Goal: Transaction & Acquisition: Download file/media

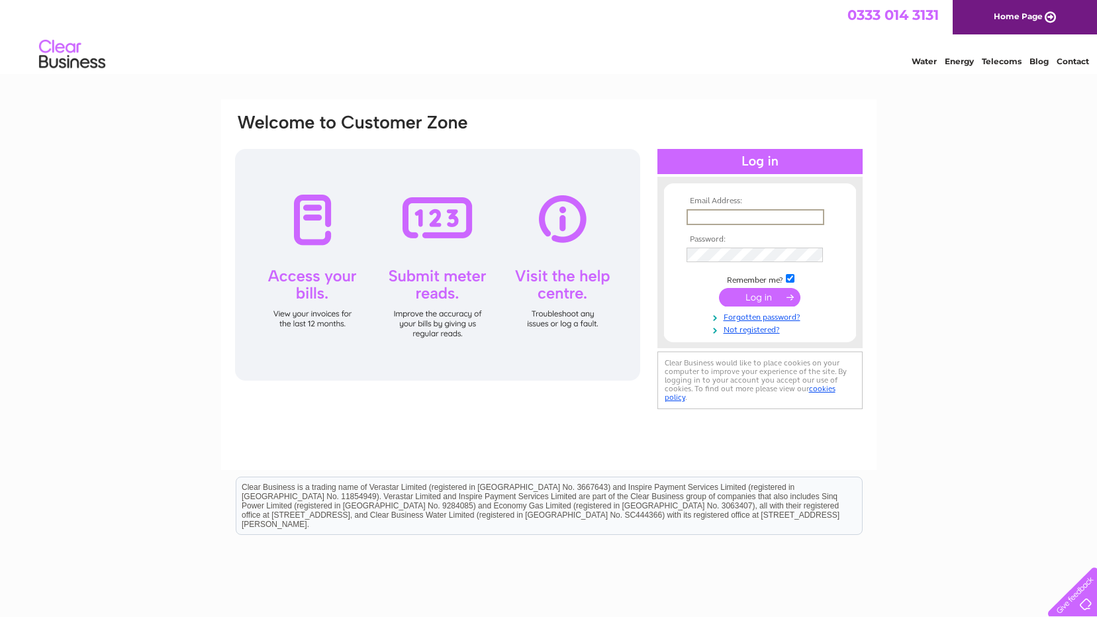
click at [753, 212] on input "text" at bounding box center [756, 217] width 138 height 16
type input "accounts@holburnhifi.co.uk"
click at [758, 296] on input "submit" at bounding box center [759, 297] width 81 height 19
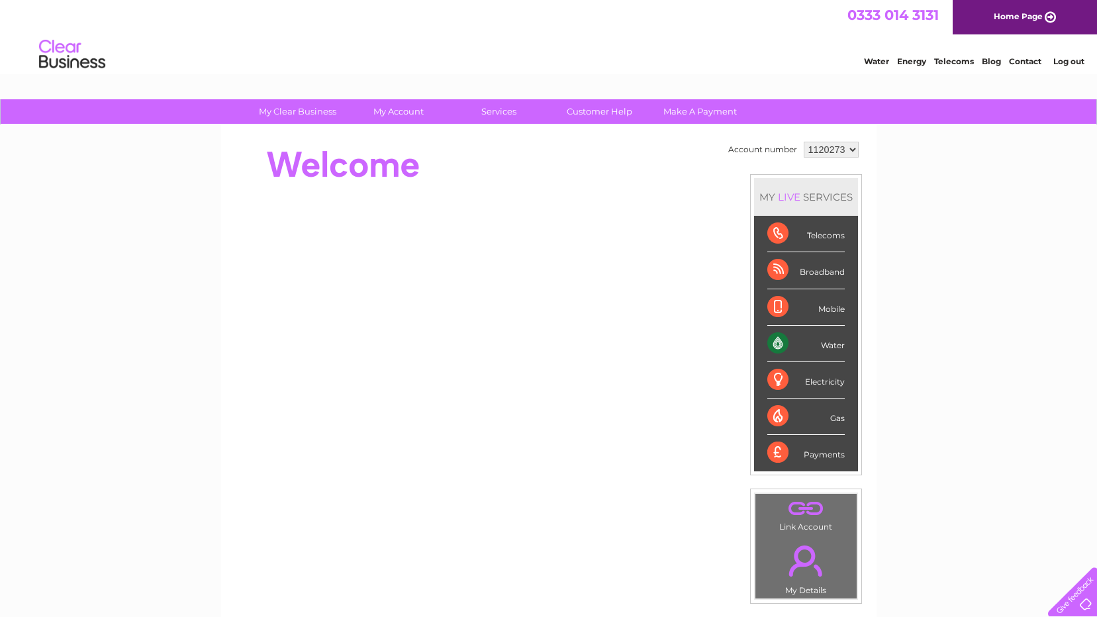
click at [849, 147] on select "1120273 1120274 1120276" at bounding box center [831, 150] width 55 height 16
click at [804, 142] on select "1120273 1120274 1120276" at bounding box center [831, 150] width 55 height 16
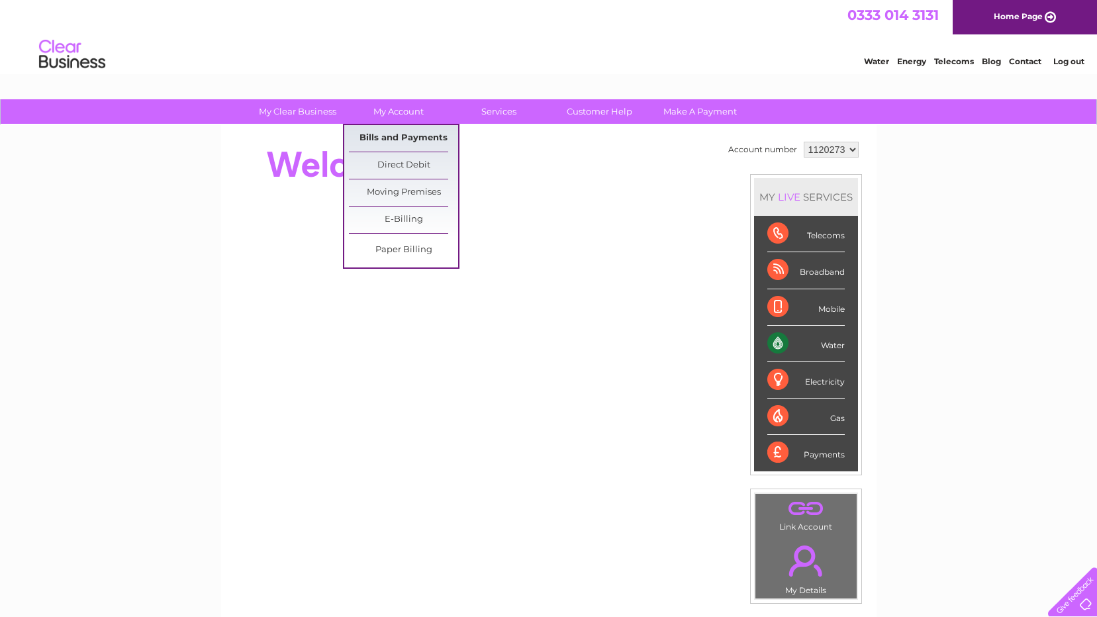
click at [411, 136] on link "Bills and Payments" at bounding box center [403, 138] width 109 height 26
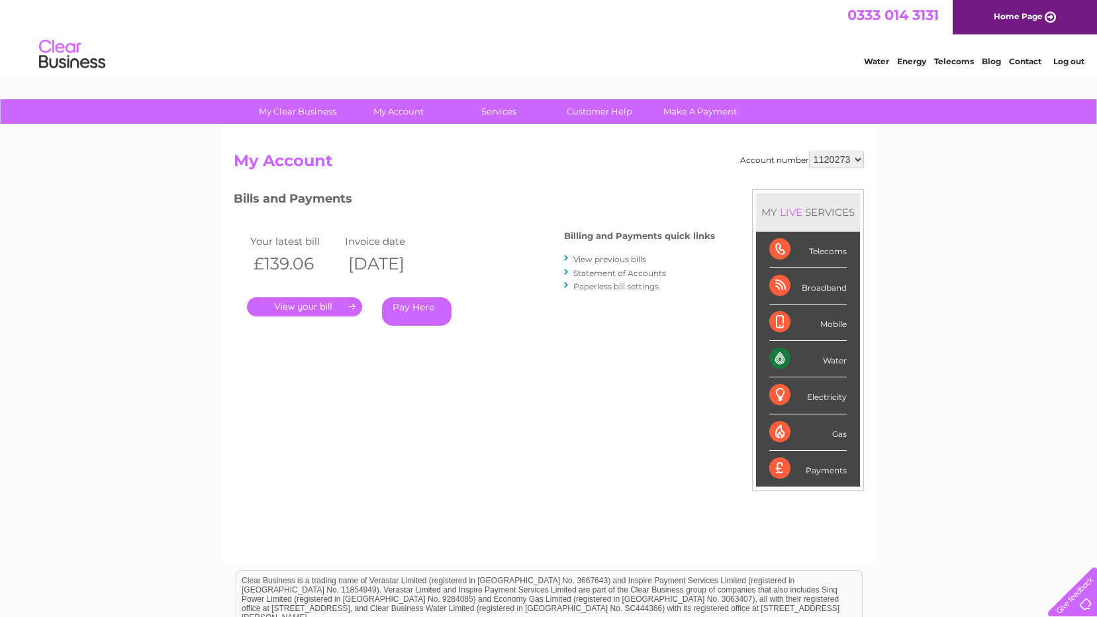
click at [305, 303] on link "." at bounding box center [304, 306] width 115 height 19
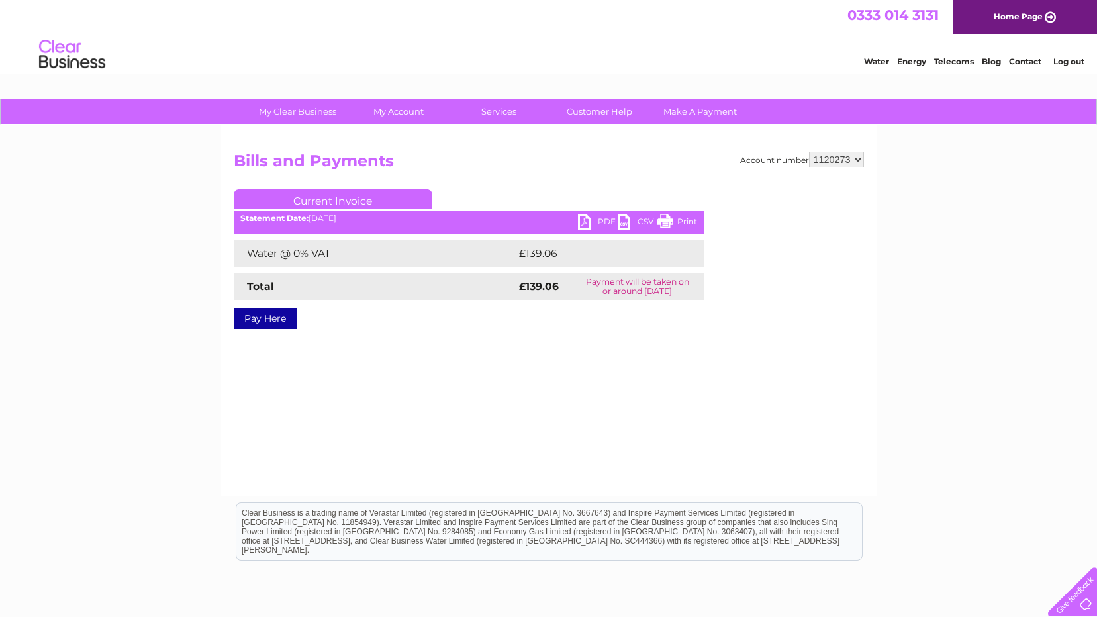
click at [580, 215] on link "PDF" at bounding box center [598, 223] width 40 height 19
click at [856, 157] on select "1120273 1120274 1120276" at bounding box center [836, 160] width 55 height 16
select select "1120274"
click at [810, 152] on select "1120273 1120274 1120276" at bounding box center [836, 160] width 55 height 16
click at [590, 220] on link "PDF" at bounding box center [598, 223] width 40 height 19
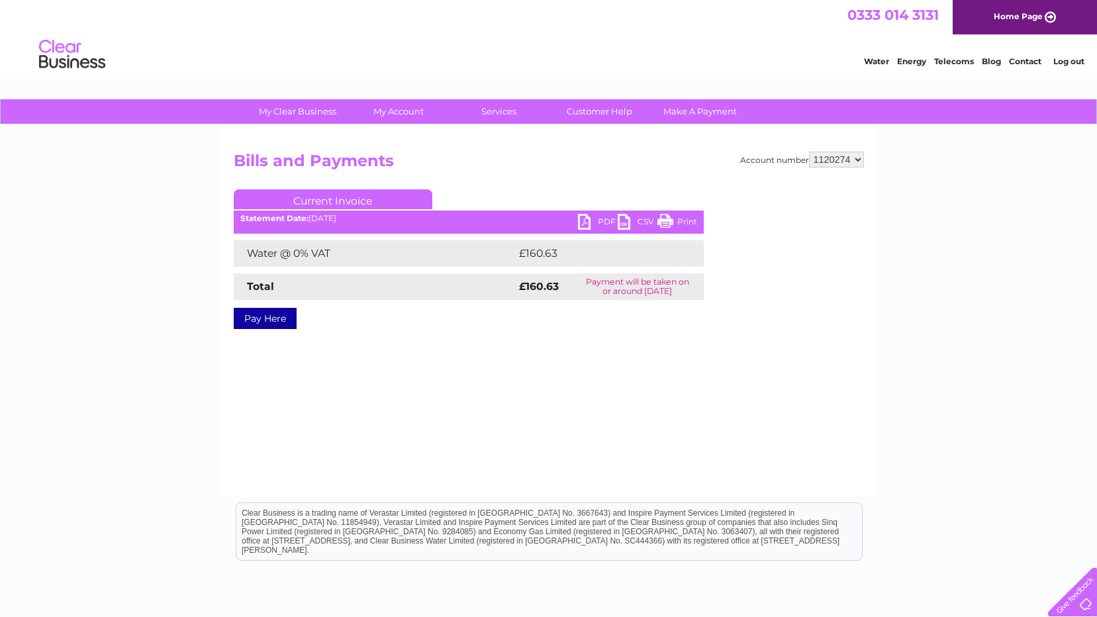
click at [858, 158] on select "1120273 1120274 1120276" at bounding box center [836, 160] width 55 height 16
select select "1120276"
click at [810, 152] on select "1120273 1120274 1120276" at bounding box center [836, 160] width 55 height 16
click at [587, 218] on link "PDF" at bounding box center [598, 223] width 40 height 19
